Goal: Find contact information: Find contact information

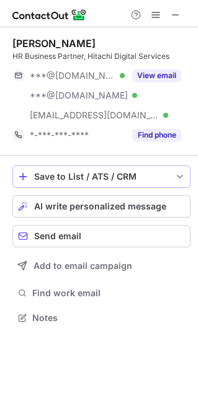
scroll to position [309, 198]
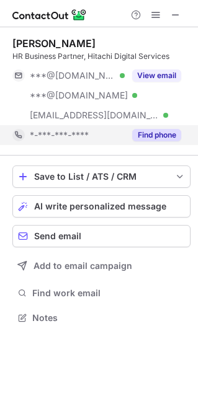
click at [149, 126] on div "Find phone" at bounding box center [153, 135] width 56 height 20
click at [148, 131] on div "*-***-***-****" at bounding box center [105, 134] width 151 height 11
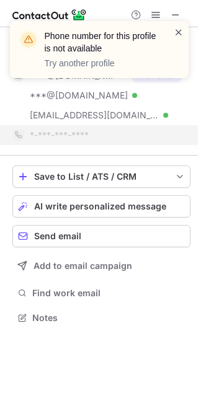
click at [179, 27] on span at bounding box center [178, 32] width 10 height 12
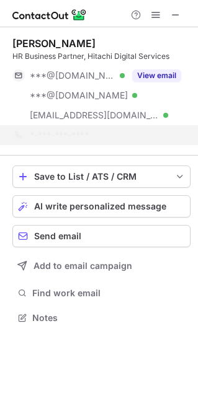
click at [162, 74] on div "Phone number for this profile is not available Try another profile" at bounding box center [99, 49] width 178 height 57
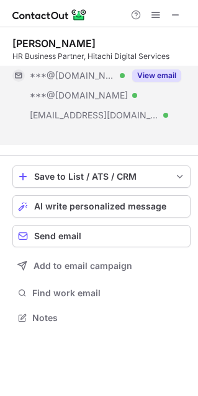
scroll to position [289, 198]
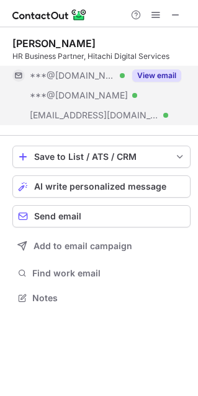
click at [153, 71] on button "View email" at bounding box center [156, 75] width 49 height 12
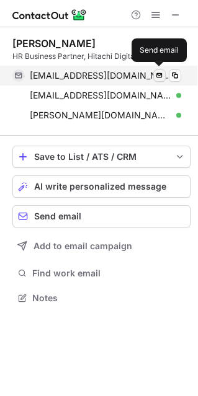
click at [160, 76] on span at bounding box center [159, 76] width 10 height 10
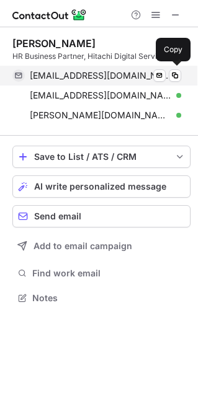
click at [43, 77] on span "thaoba@gmail.com" at bounding box center [101, 75] width 142 height 11
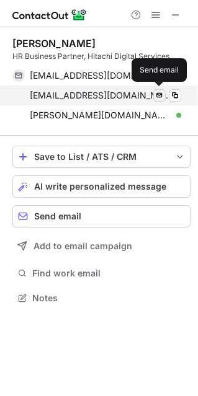
click at [159, 95] on span at bounding box center [159, 95] width 10 height 10
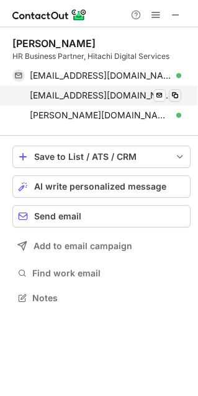
click at [177, 93] on span at bounding box center [175, 95] width 10 height 10
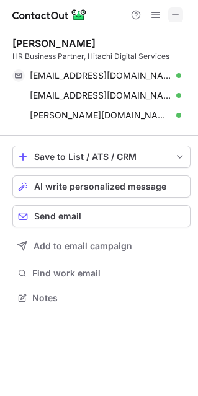
click at [177, 16] on span at bounding box center [175, 15] width 10 height 10
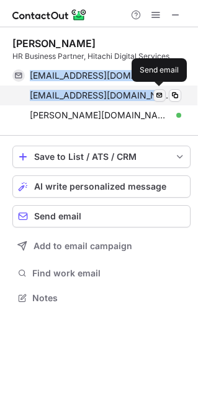
drag, startPoint x: 27, startPoint y: 64, endPoint x: 154, endPoint y: 93, distance: 130.2
click at [154, 93] on div "Thao Ba HR Business Partner, Hitachi Digital Services thaoba@gmail.com Verified…" at bounding box center [101, 81] width 178 height 88
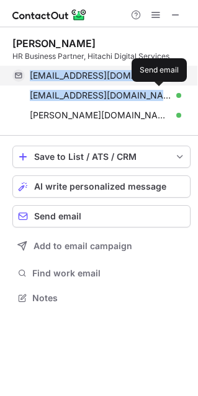
copy div "thaoba@gmail.com Verified Send email Copy springgrass2000@yahoo.com Verified"
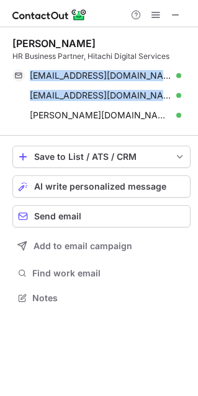
drag, startPoint x: 178, startPoint y: 14, endPoint x: 144, endPoint y: 14, distance: 34.1
click at [178, 14] on span at bounding box center [175, 15] width 10 height 10
